Goal: Use online tool/utility: Utilize a website feature to perform a specific function

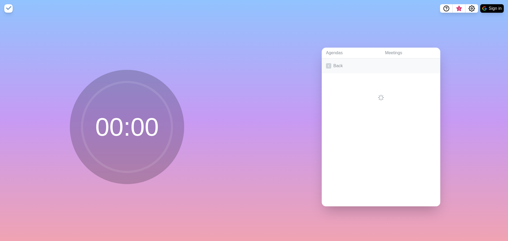
click at [334, 65] on link "Back" at bounding box center [381, 65] width 119 height 15
click at [343, 81] on h2 "Daily" at bounding box center [381, 80] width 110 height 8
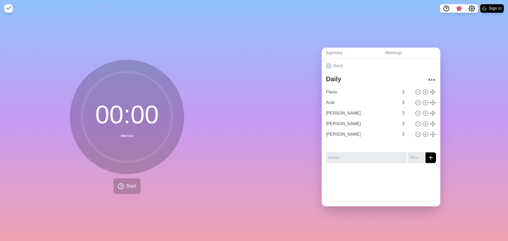
type input "[PERSON_NAME]"
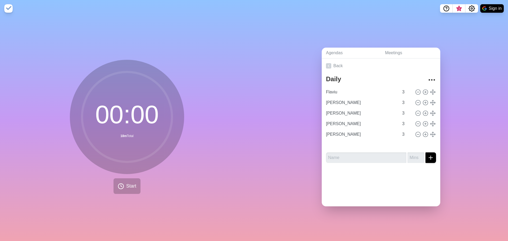
type input "[PERSON_NAME]"
type input "Andi"
type input "[PERSON_NAME]"
click at [130, 183] on span "Start" at bounding box center [131, 186] width 10 height 7
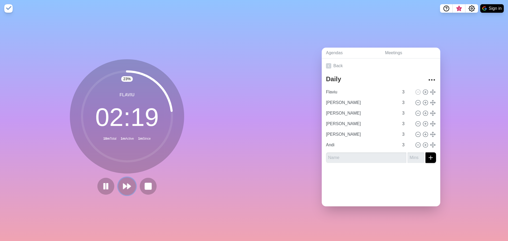
click at [123, 188] on icon at bounding box center [127, 186] width 9 height 9
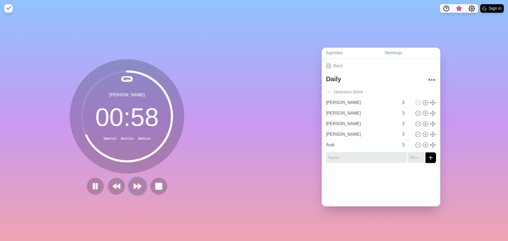
click at [138, 183] on icon at bounding box center [137, 186] width 9 height 9
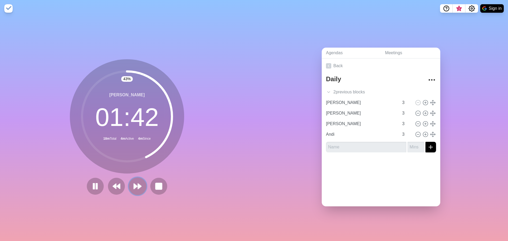
click at [134, 187] on polygon at bounding box center [135, 186] width 3 height 5
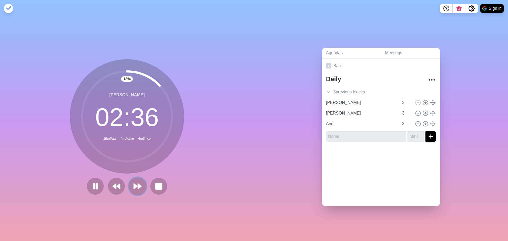
click at [133, 187] on icon at bounding box center [137, 186] width 9 height 9
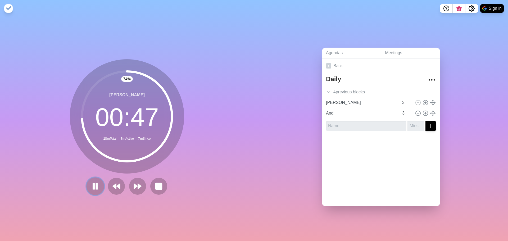
click at [93, 191] on button at bounding box center [95, 186] width 18 height 18
